Goal: Information Seeking & Learning: Compare options

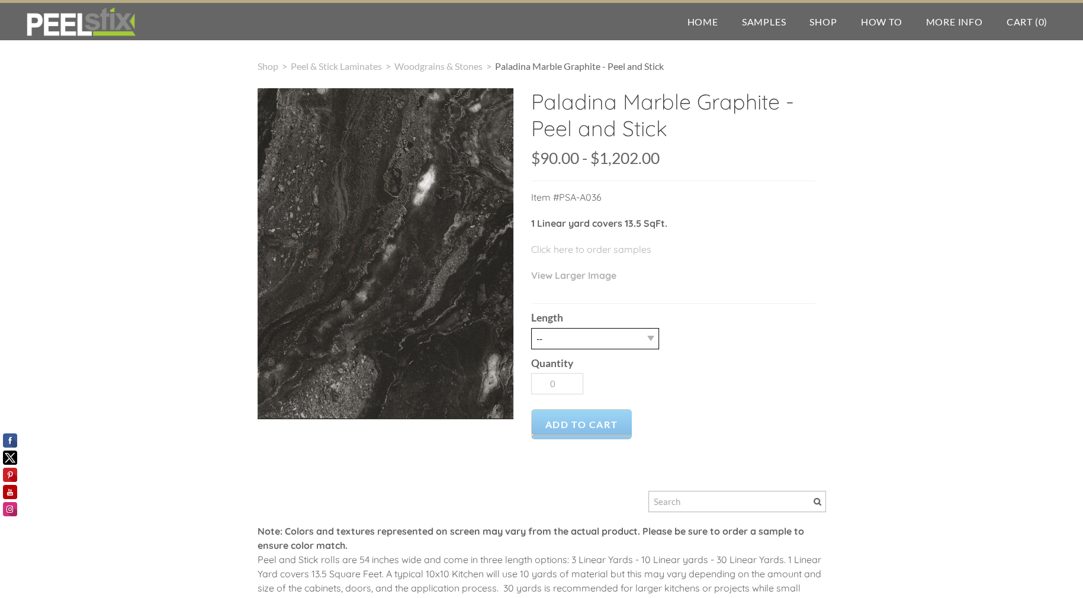
click at [609, 344] on select "-- 3LY 10LY 15LY 30LY 26 3/4" X 30' for countertops" at bounding box center [595, 338] width 128 height 21
select select "26 3/4" X 30' for countertops"
click at [531, 328] on select "-- 3LY 10LY 15LY 30LY 26 3/4" X 30' for countertops" at bounding box center [595, 338] width 128 height 21
type input "1"
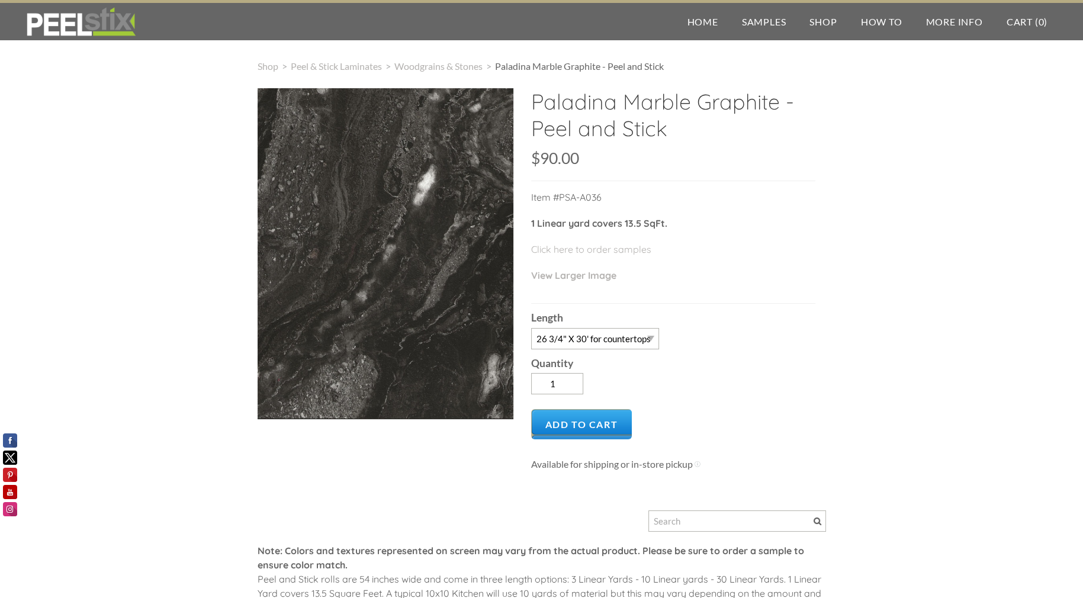
click at [599, 301] on div "Paladina Marble Graphite - Peel and Stick SKU: null $90.00 90 1202 $90.00 - $1,…" at bounding box center [673, 278] width 284 height 381
click at [458, 69] on span "Woodgrains & Stones" at bounding box center [438, 65] width 88 height 11
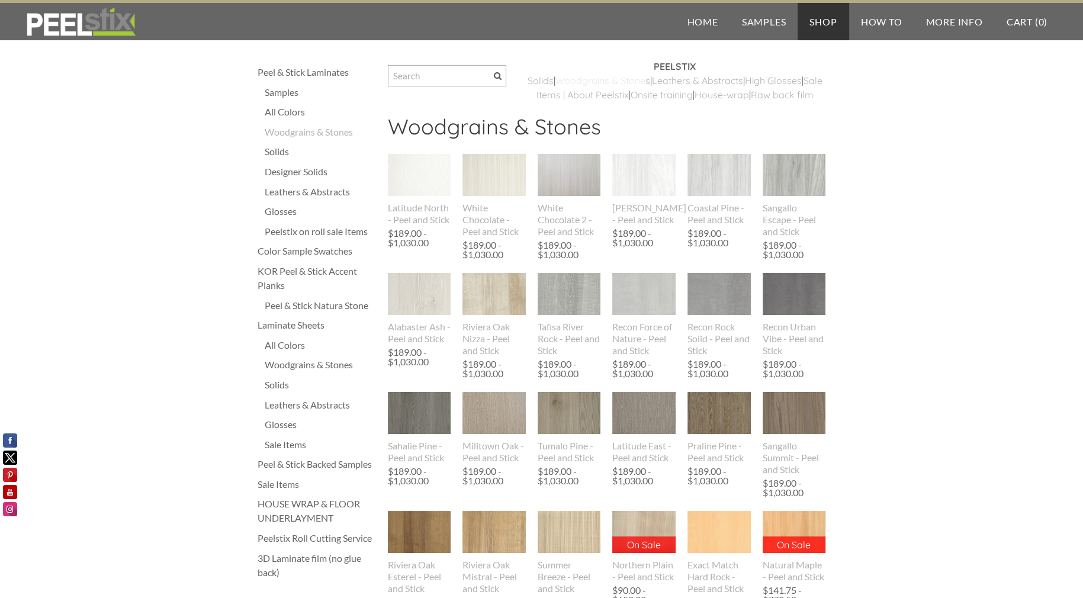
click at [629, 84] on link "Woodgrains & Stone" at bounding box center [600, 81] width 90 height 12
click at [433, 86] on div at bounding box center [447, 78] width 118 height 27
click at [442, 78] on input "Search" at bounding box center [447, 75] width 118 height 21
type input "paladina"
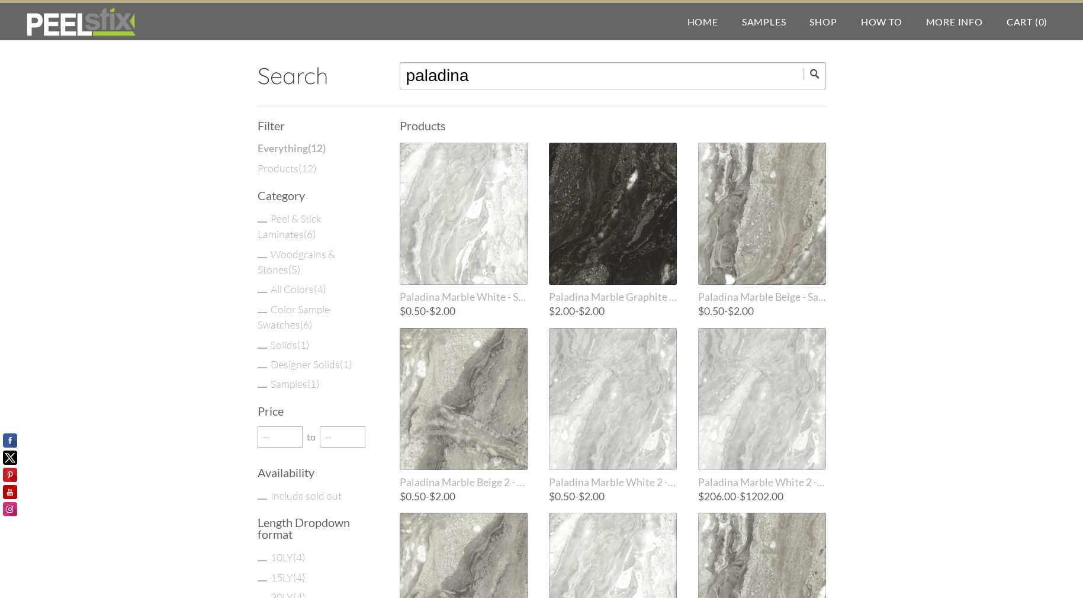
click at [454, 89] on div "Search paladina" at bounding box center [542, 82] width 568 height 47
click at [454, 88] on input "paladina" at bounding box center [613, 75] width 426 height 27
type input "rome"
click at [804, 68] on input "submit" at bounding box center [815, 74] width 23 height 12
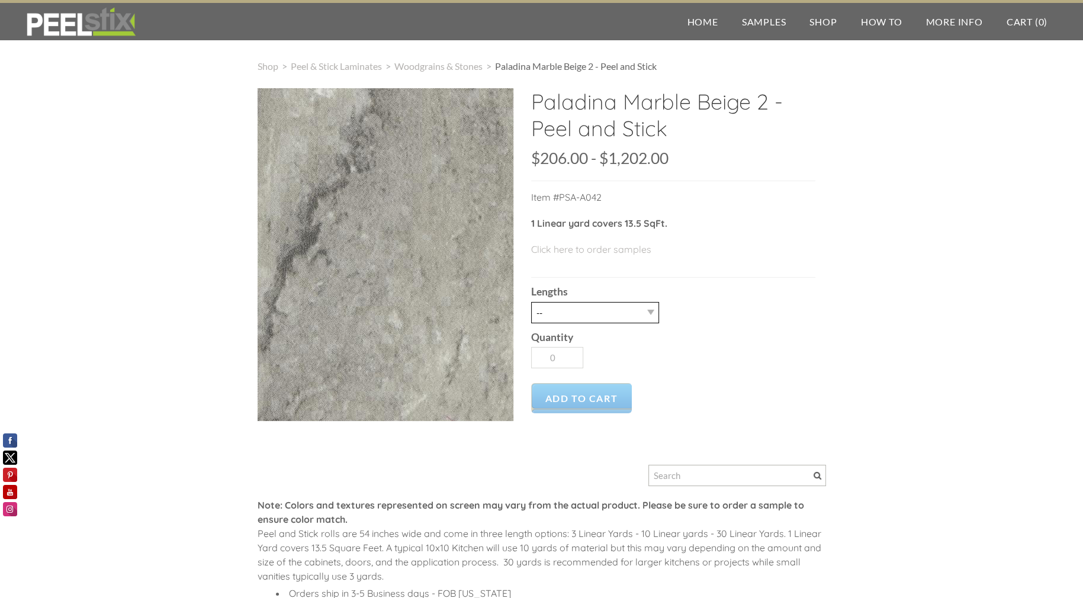
click at [567, 305] on select "-- 3LY 10LY 15LY 30LY" at bounding box center [595, 312] width 128 height 21
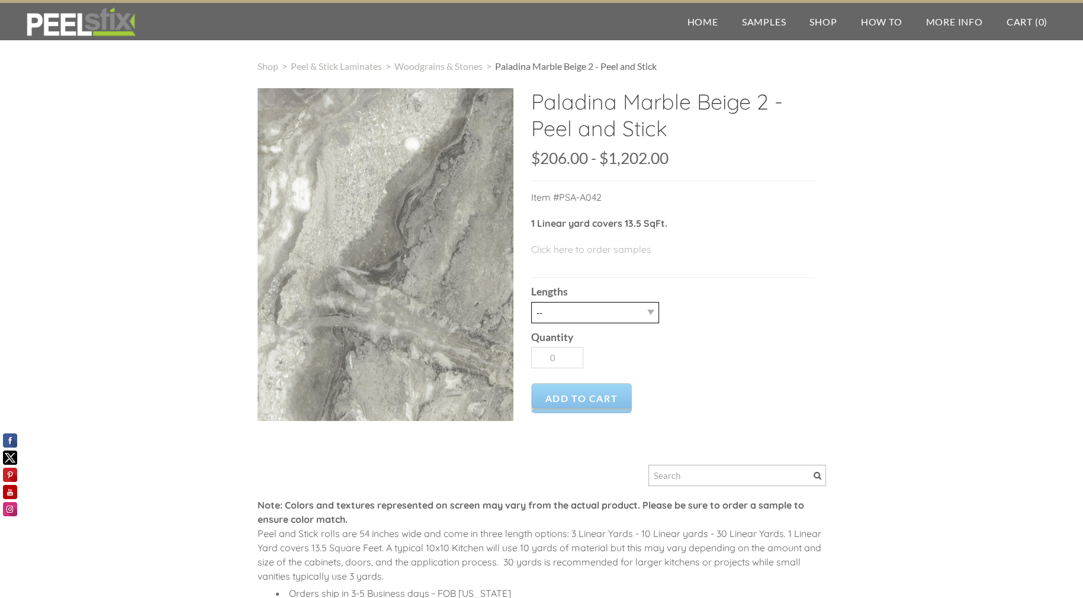
click at [568, 309] on select "-- 3LY 10LY 15LY 30LY" at bounding box center [595, 312] width 128 height 21
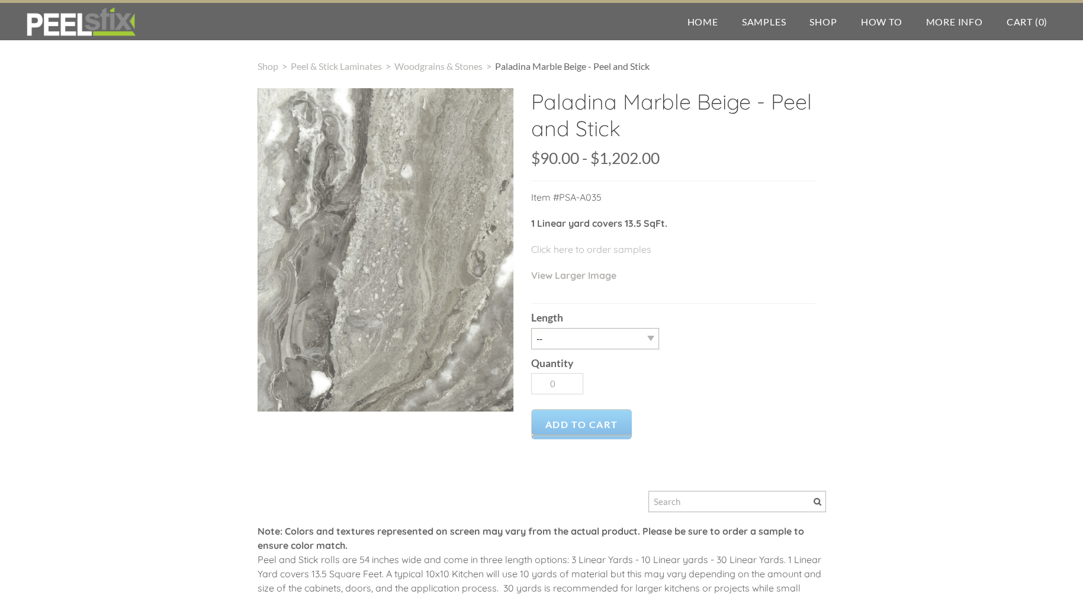
click at [593, 313] on label "Length" at bounding box center [673, 318] width 284 height 11
click at [593, 328] on select "-- 3LY 10LY 15LY 30LY 26 3/4" X 30' for countertops" at bounding box center [595, 338] width 128 height 21
click at [597, 335] on select "-- 3LY 10LY 15LY 30LY 26 3/4" X 30' for countertops" at bounding box center [595, 338] width 128 height 21
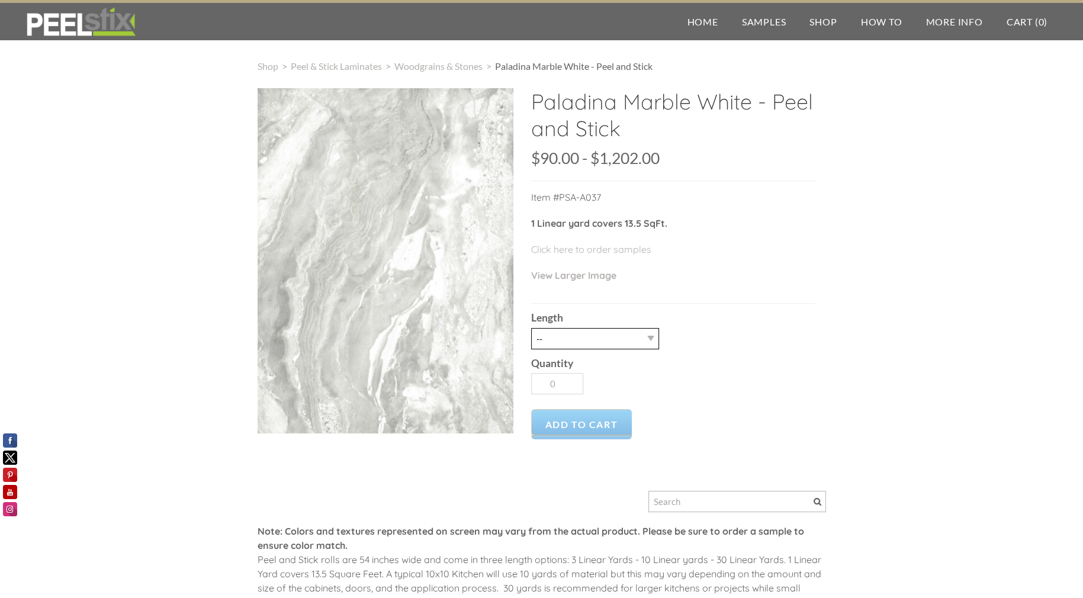
click at [597, 335] on select "-- 3LY 10LY 15LY 30LY 26 3/4" X 30' for countertops" at bounding box center [595, 338] width 128 height 21
click at [642, 337] on select "-- 3LY 10LY 15LY 30LY 26 3/4" X 30' for countertops" at bounding box center [595, 338] width 128 height 21
select select "10LY"
click at [531, 328] on select "-- 3LY 10LY 15LY 30LY 26 3/4" X 30' for countertops" at bounding box center [595, 338] width 128 height 21
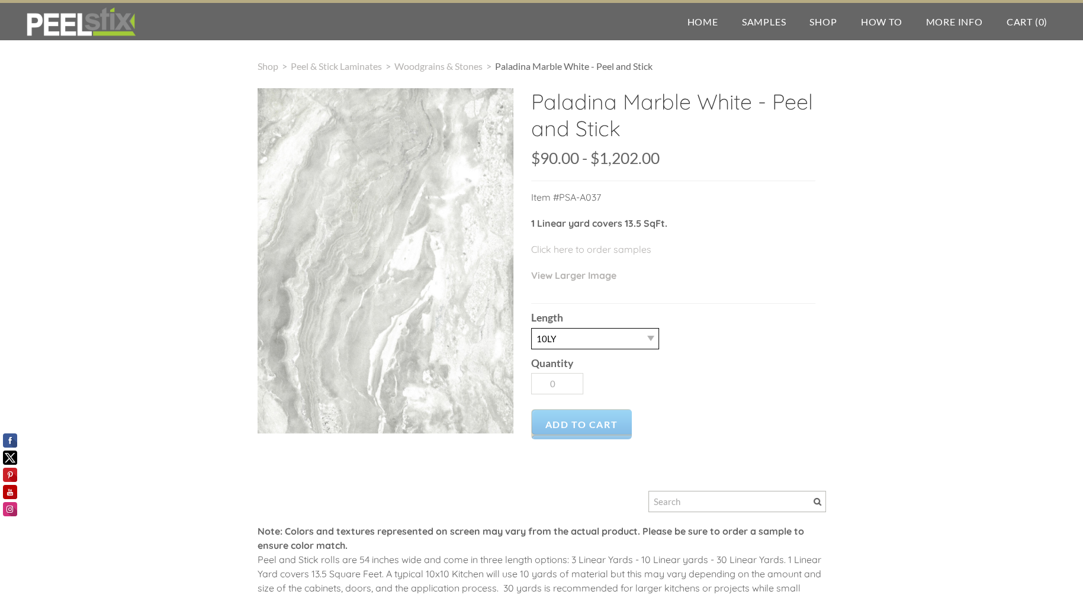
type input "1"
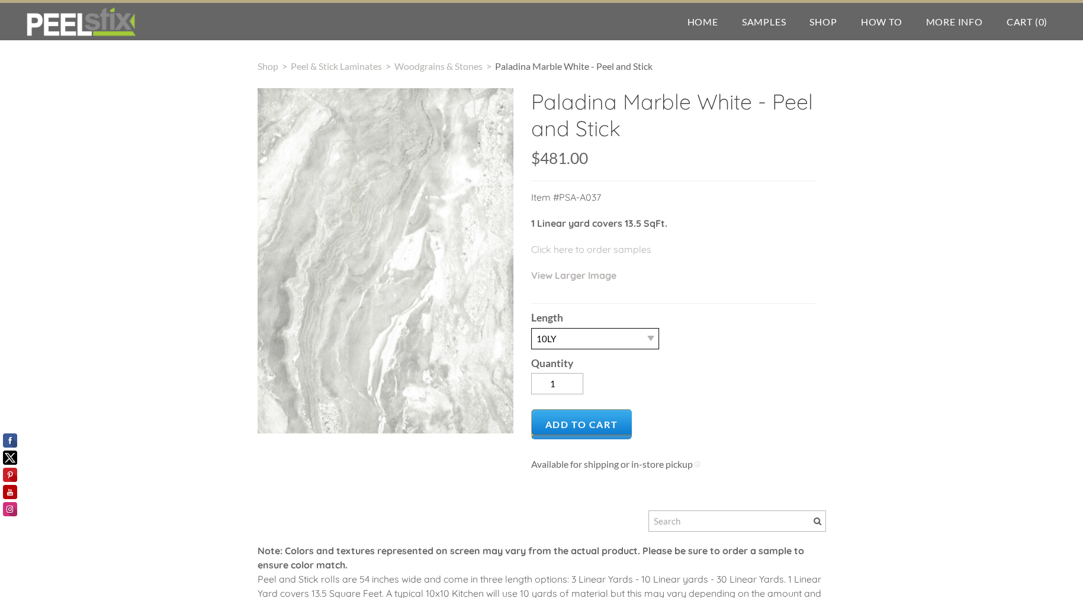
click at [614, 330] on select "-- 3LY 10LY 15LY 30LY 26 3/4" X 30' for countertops" at bounding box center [595, 338] width 128 height 21
select select "26 3/4" X 30' for countertops"
click at [531, 328] on select "-- 3LY 10LY 15LY 30LY 26 3/4" X 30' for countertops" at bounding box center [595, 338] width 128 height 21
click at [733, 335] on div "Length -- 3LY 10LY 15LY 30LY 26 3/4" X 30' for countertops" at bounding box center [673, 326] width 284 height 45
click at [846, 249] on div "Shop > Peel & Stick Laminates > Woodgrains & Stones > Paladina Marble White - P…" at bounding box center [541, 388] width 1083 height 705
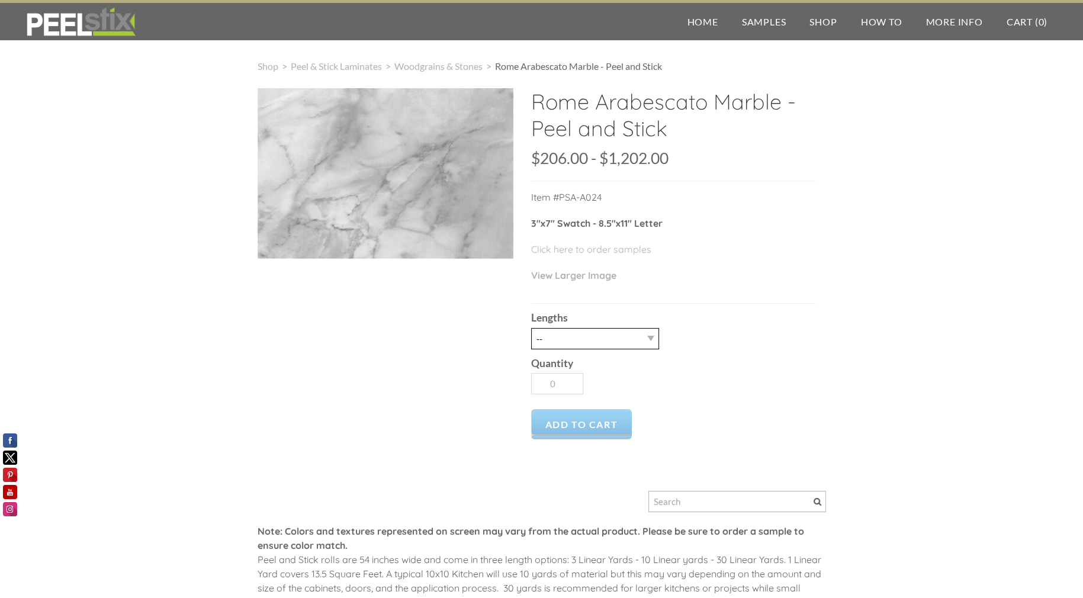
click at [613, 330] on select "-- 3LY 10LY 15LY 30LY" at bounding box center [595, 338] width 128 height 21
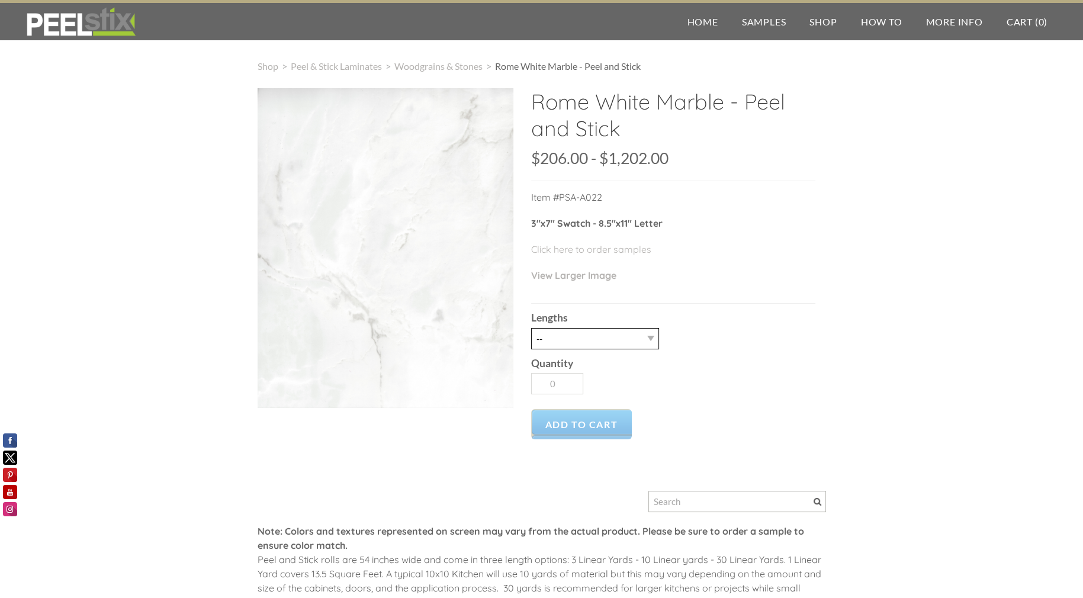
click at [626, 339] on select "-- 3LY 10LY 15LY 30LY" at bounding box center [595, 338] width 128 height 21
drag, startPoint x: 626, startPoint y: 339, endPoint x: 665, endPoint y: 315, distance: 45.2
click at [626, 339] on select "-- 3LY 10LY 15LY 30LY" at bounding box center [595, 338] width 128 height 21
click at [687, 291] on p "View Larger Image" at bounding box center [673, 281] width 284 height 26
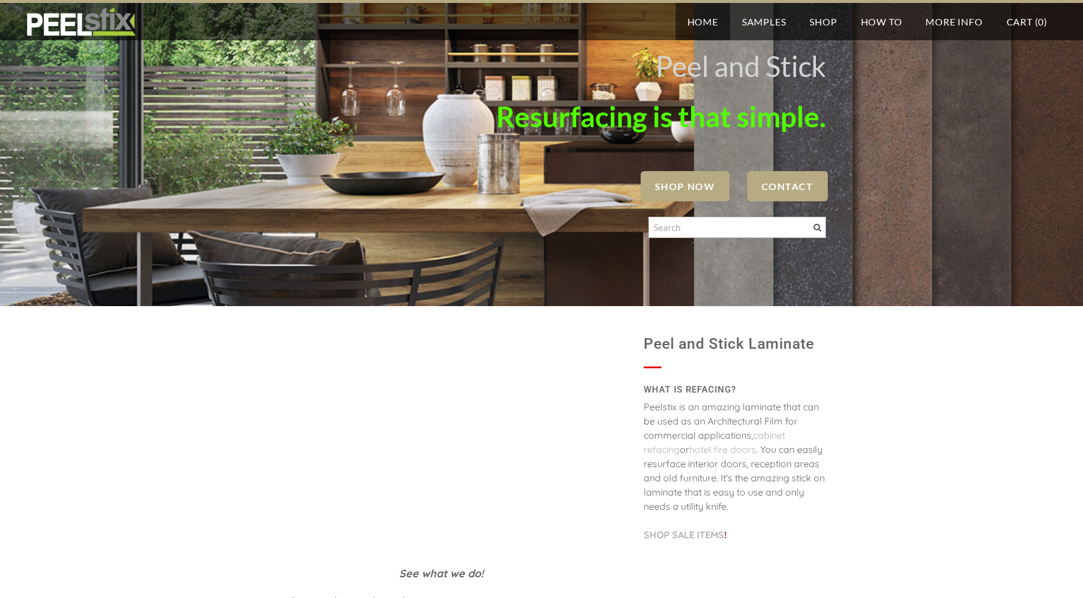
click at [682, 226] on input "Search" at bounding box center [737, 227] width 178 height 21
type input "grey"
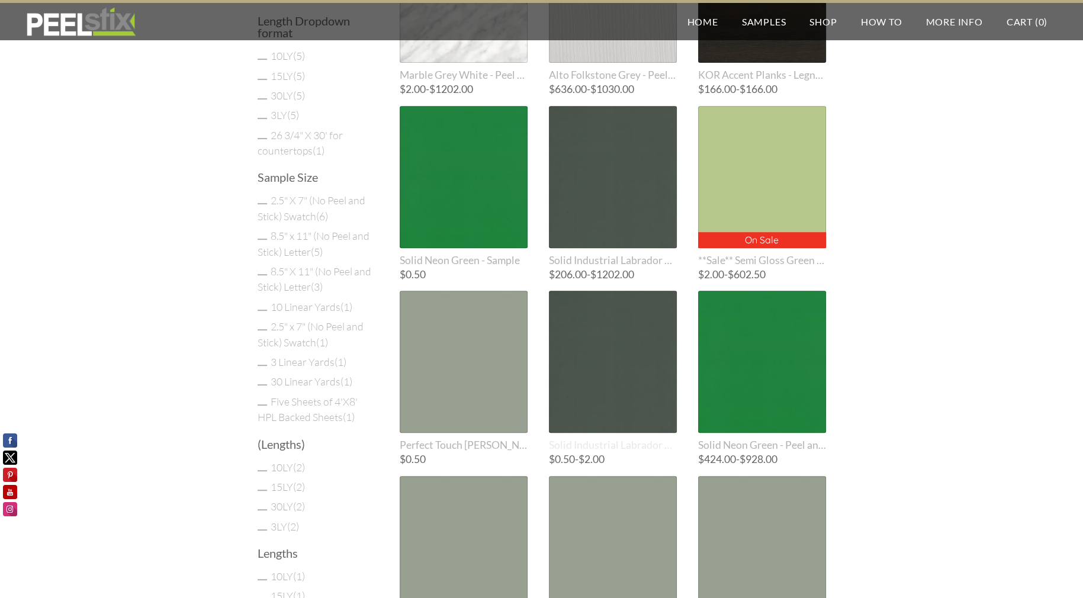
scroll to position [888, 0]
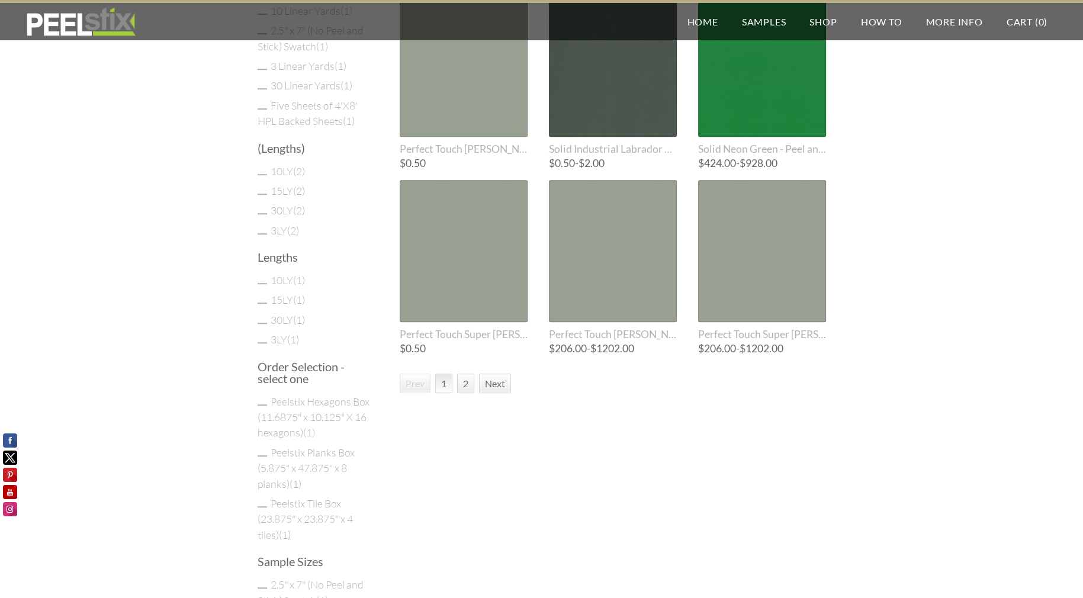
click at [464, 377] on link "2" at bounding box center [465, 384] width 17 height 20
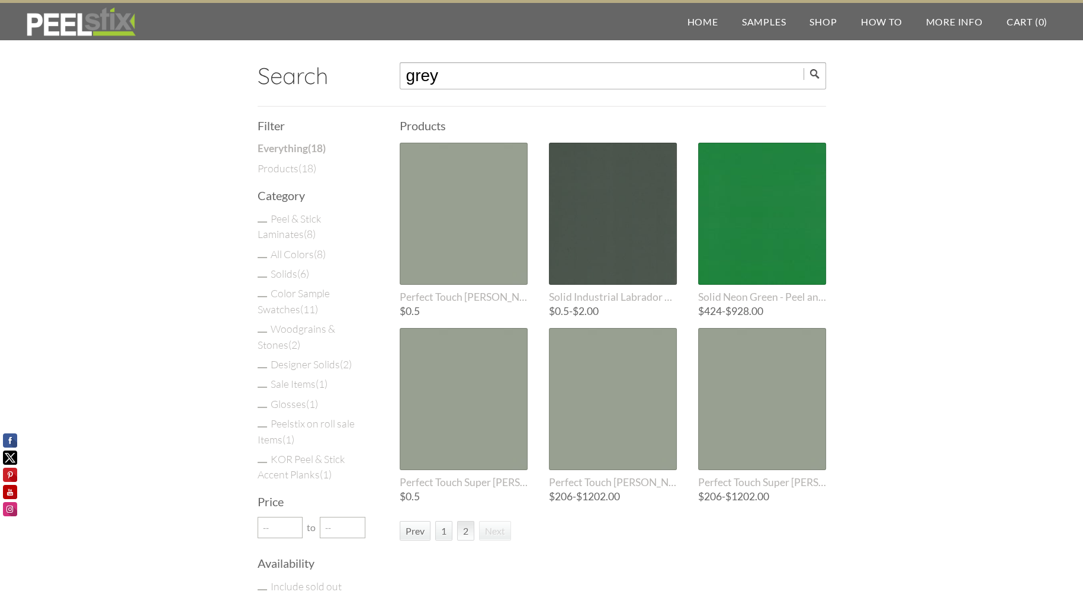
click at [445, 531] on link "1" at bounding box center [443, 531] width 17 height 20
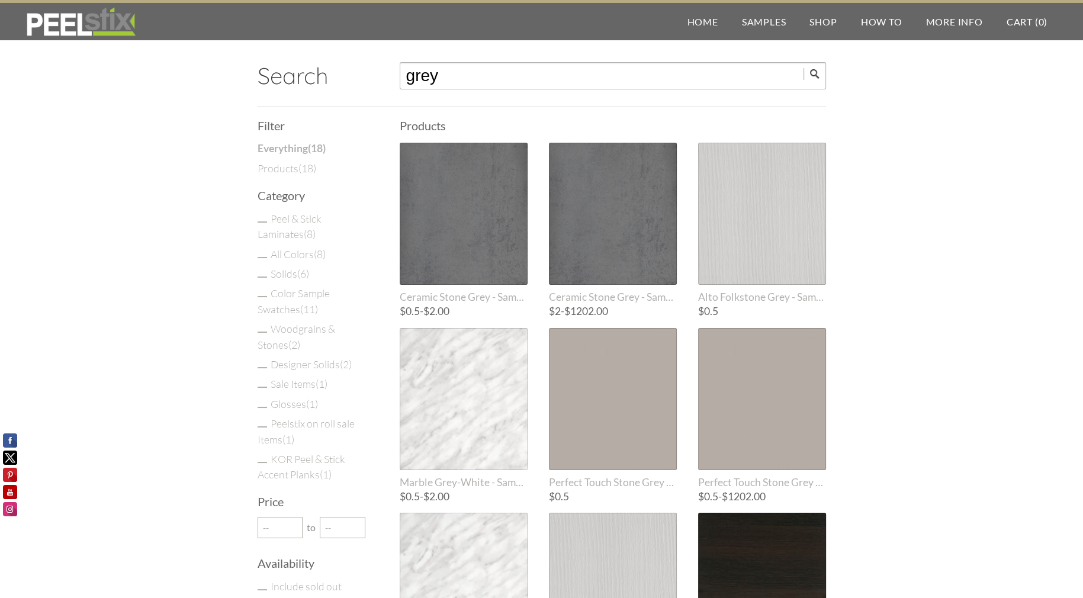
click at [490, 76] on input "grey" at bounding box center [613, 75] width 426 height 27
type input "ceramic"
click at [804, 68] on input "submit" at bounding box center [815, 74] width 23 height 12
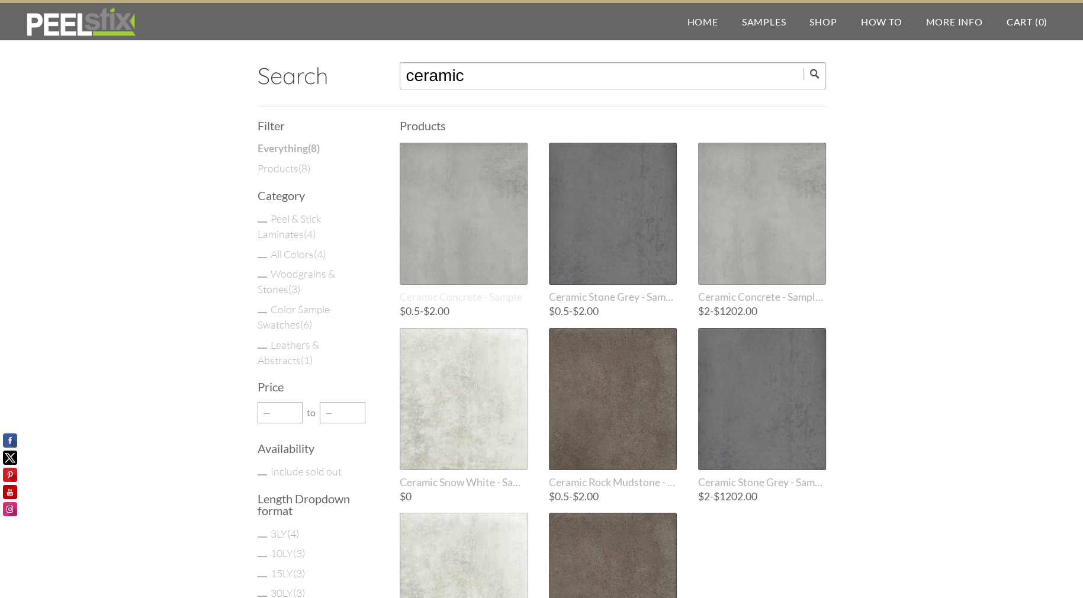
click at [474, 188] on div at bounding box center [464, 214] width 128 height 142
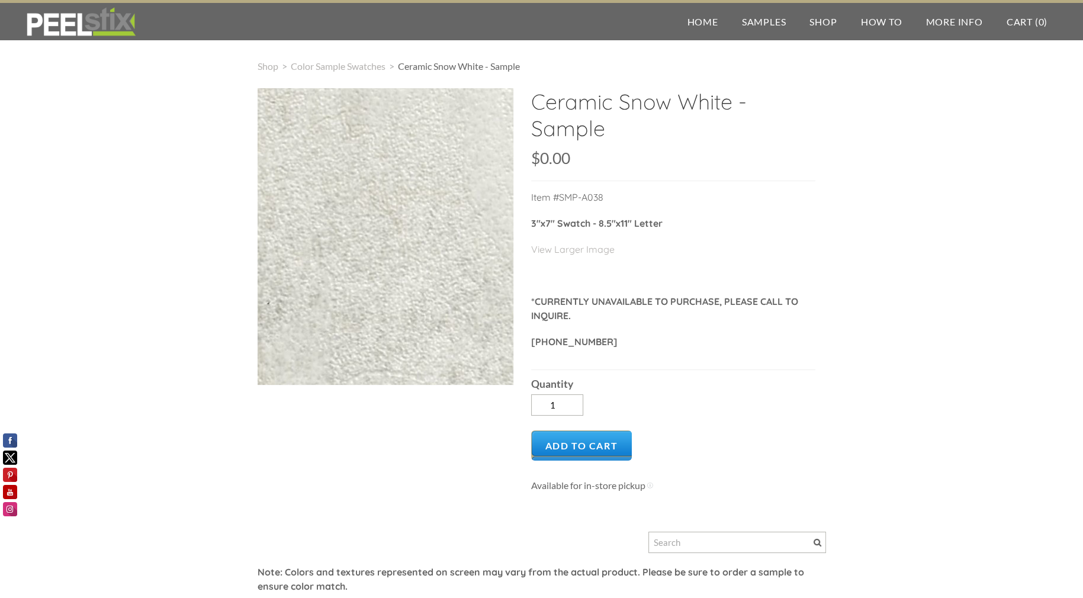
drag, startPoint x: 436, startPoint y: 205, endPoint x: 195, endPoint y: 166, distance: 243.6
click at [197, 164] on div "Shop > Color Sample Swatches > Ceramic Snow White - Sample Ceramic Snow White -…" at bounding box center [541, 392] width 1083 height 712
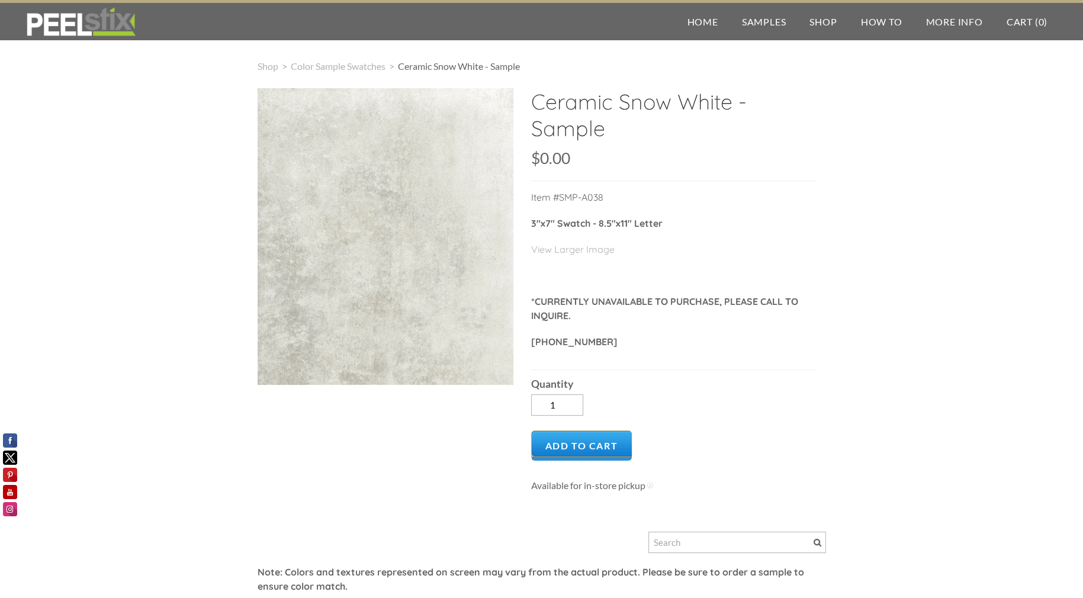
click at [735, 98] on h2 "Ceramic Snow White - Sample" at bounding box center [673, 119] width 284 height 62
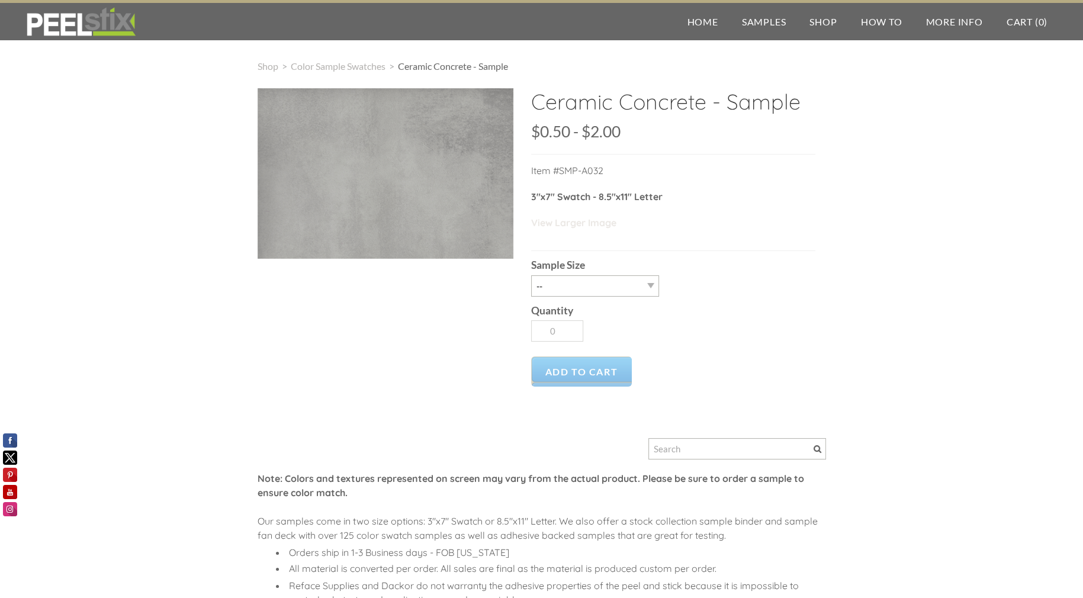
click at [579, 225] on link "View Larger Image" at bounding box center [573, 223] width 85 height 12
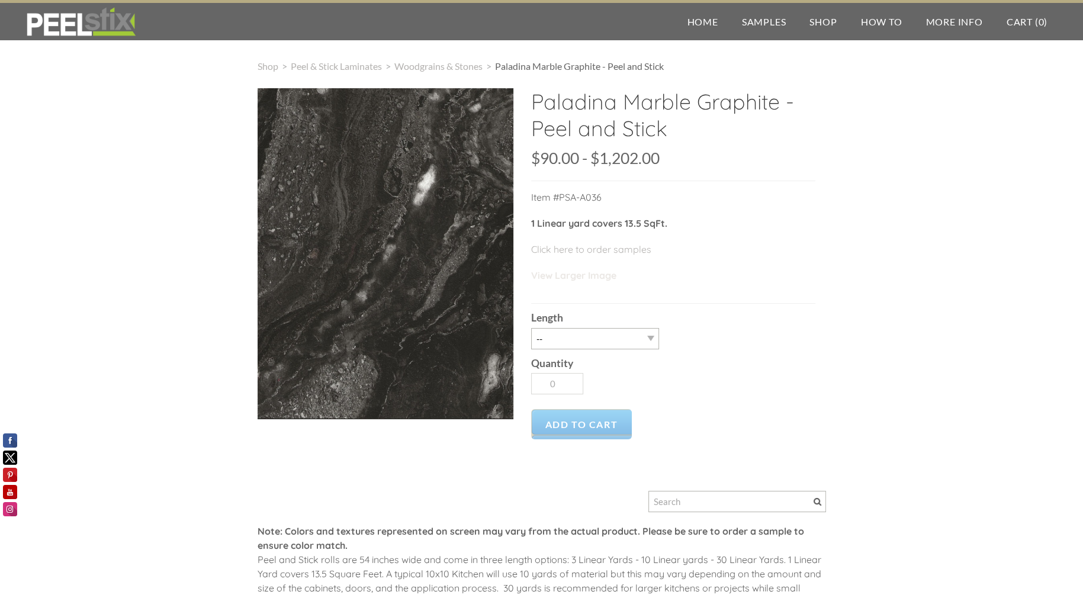
click at [588, 275] on link "View Larger Image" at bounding box center [573, 275] width 85 height 12
click at [444, 61] on span "Woodgrains & Stones" at bounding box center [438, 65] width 88 height 11
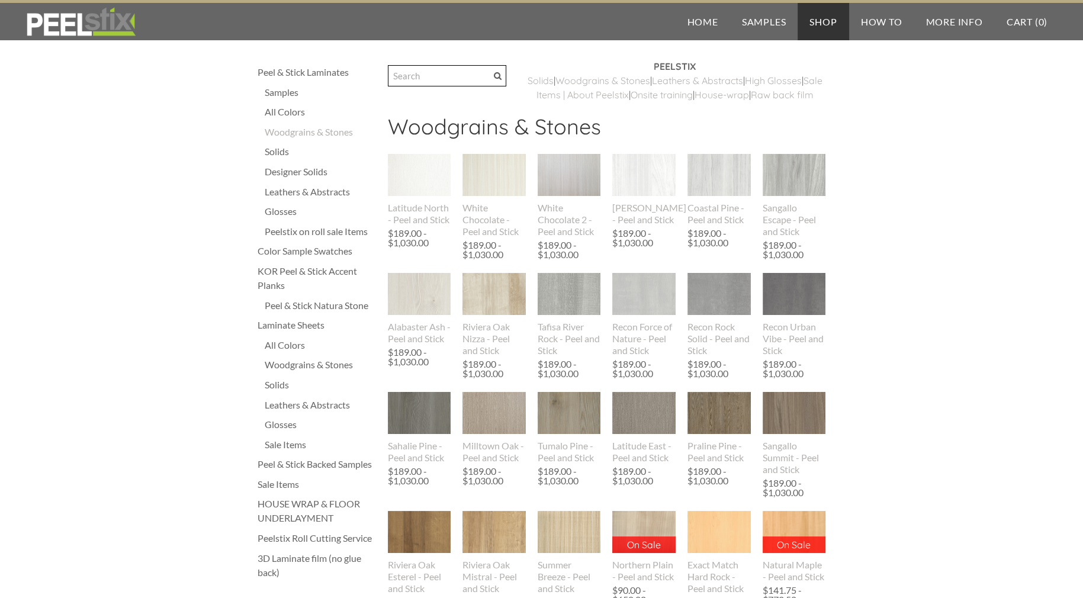
click at [473, 83] on input "Search" at bounding box center [447, 75] width 118 height 21
paste input "[GEOGRAPHIC_DATA]"
type input "[GEOGRAPHIC_DATA]"
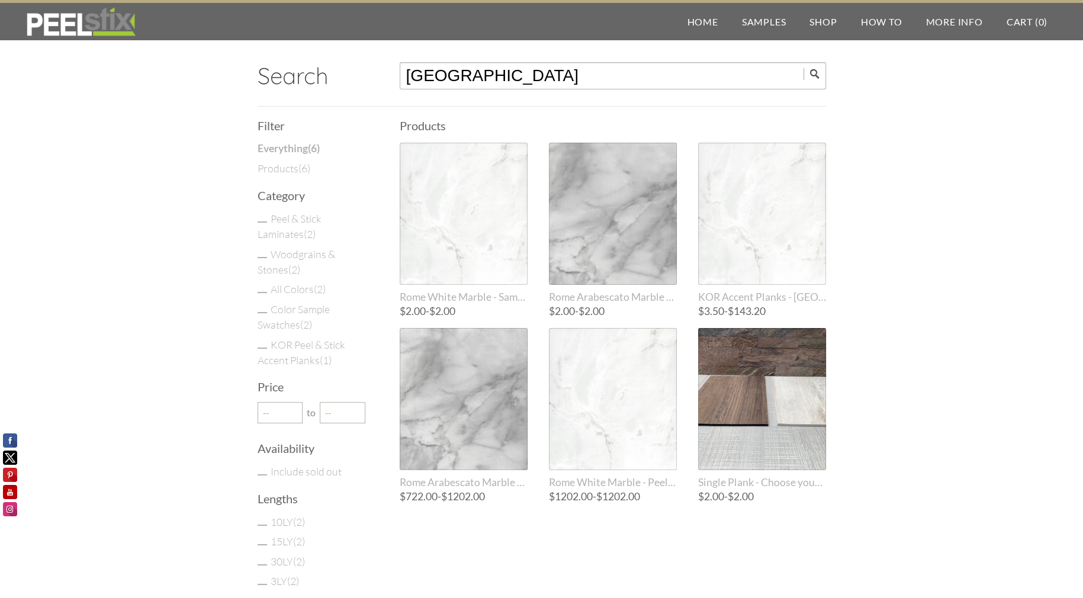
click at [460, 76] on input "Rome" at bounding box center [613, 75] width 426 height 27
type input "paladina"
click at [566, 79] on input "paladina" at bounding box center [613, 75] width 426 height 27
click at [804, 68] on input "submit" at bounding box center [815, 74] width 23 height 12
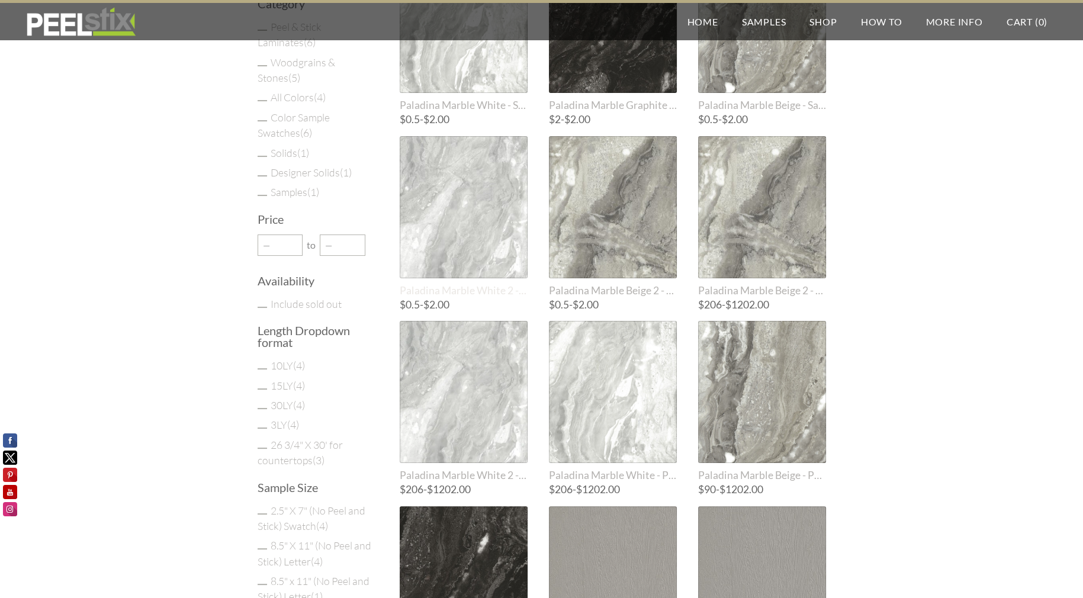
scroll to position [237, 0]
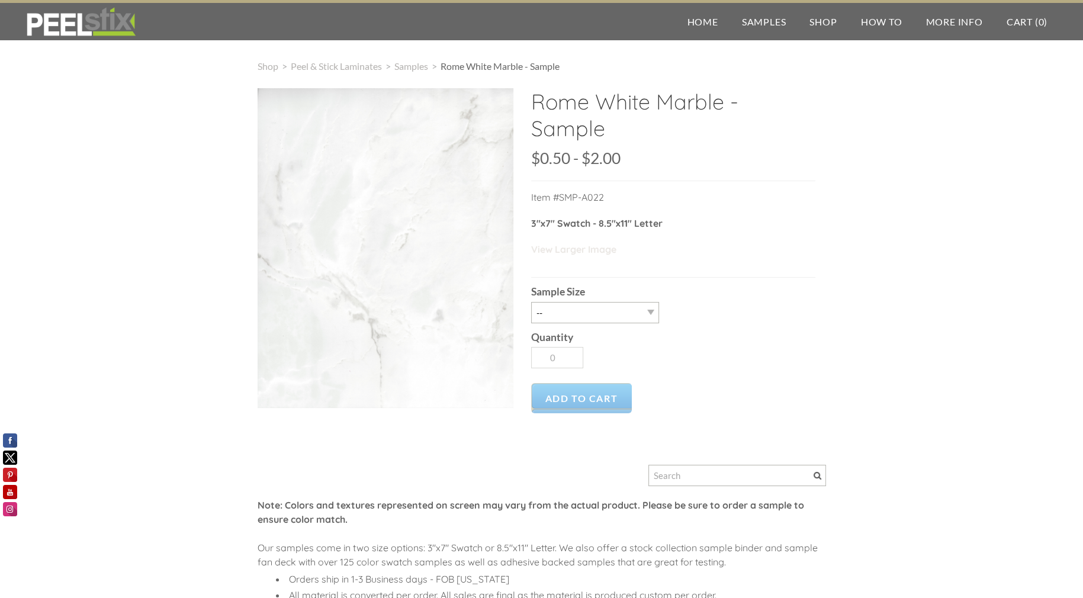
click at [578, 253] on link "View Larger Image" at bounding box center [573, 249] width 85 height 12
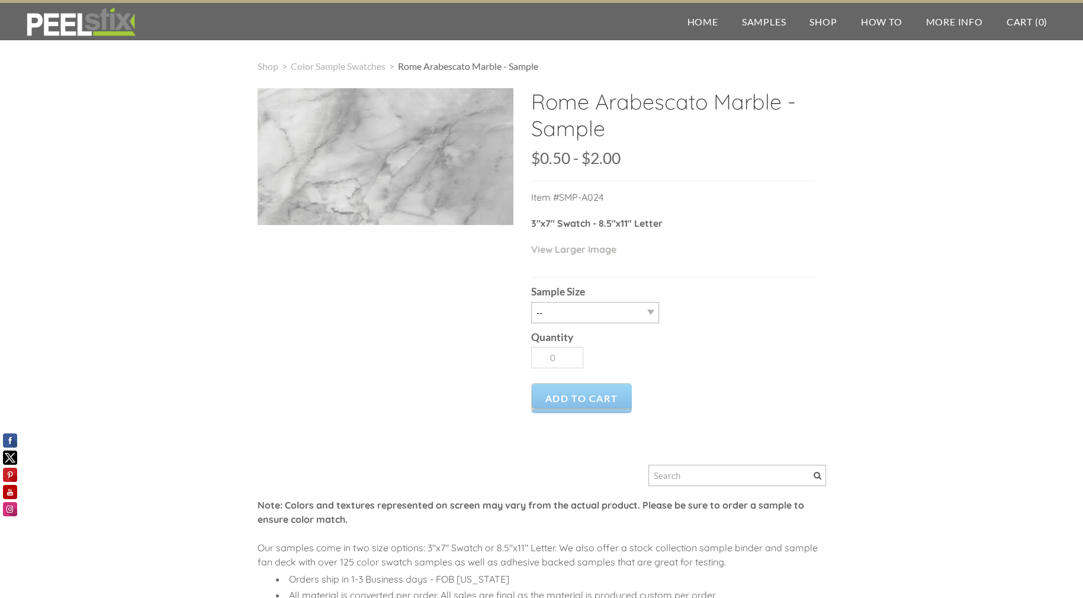
click at [571, 105] on h2 "Rome Arabescato Marble - Sample" at bounding box center [673, 119] width 284 height 62
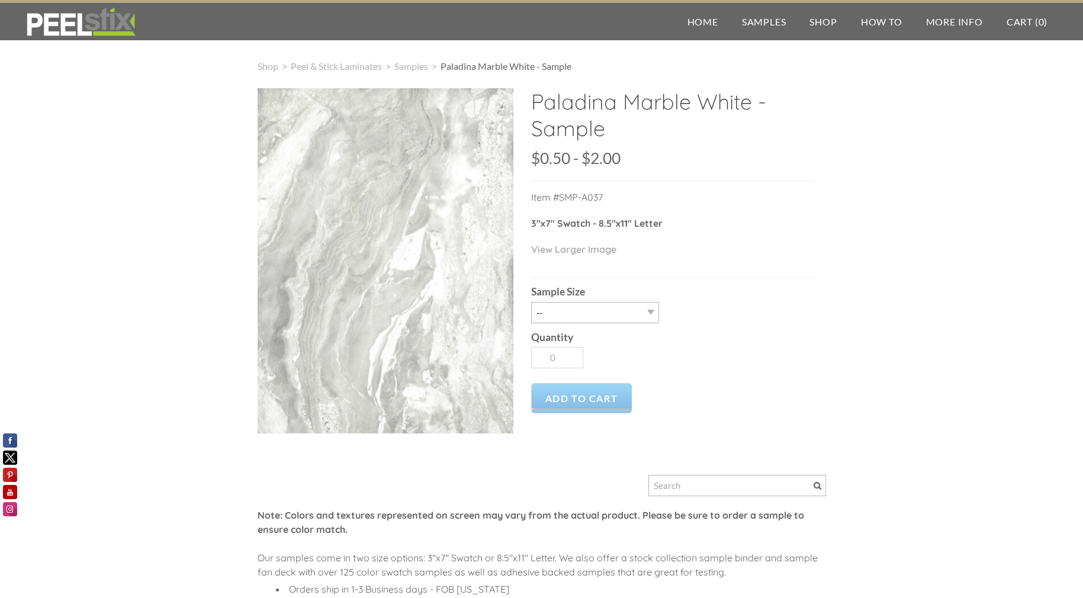
click at [658, 268] on div "Paladina Marble White - Sample SKU: $0.50 0.5 2 $0.50 - $2.00 Unavailable per i…" at bounding box center [673, 255] width 284 height 335
click at [595, 251] on link "View Larger Image" at bounding box center [573, 249] width 85 height 12
